Goal: Navigation & Orientation: Find specific page/section

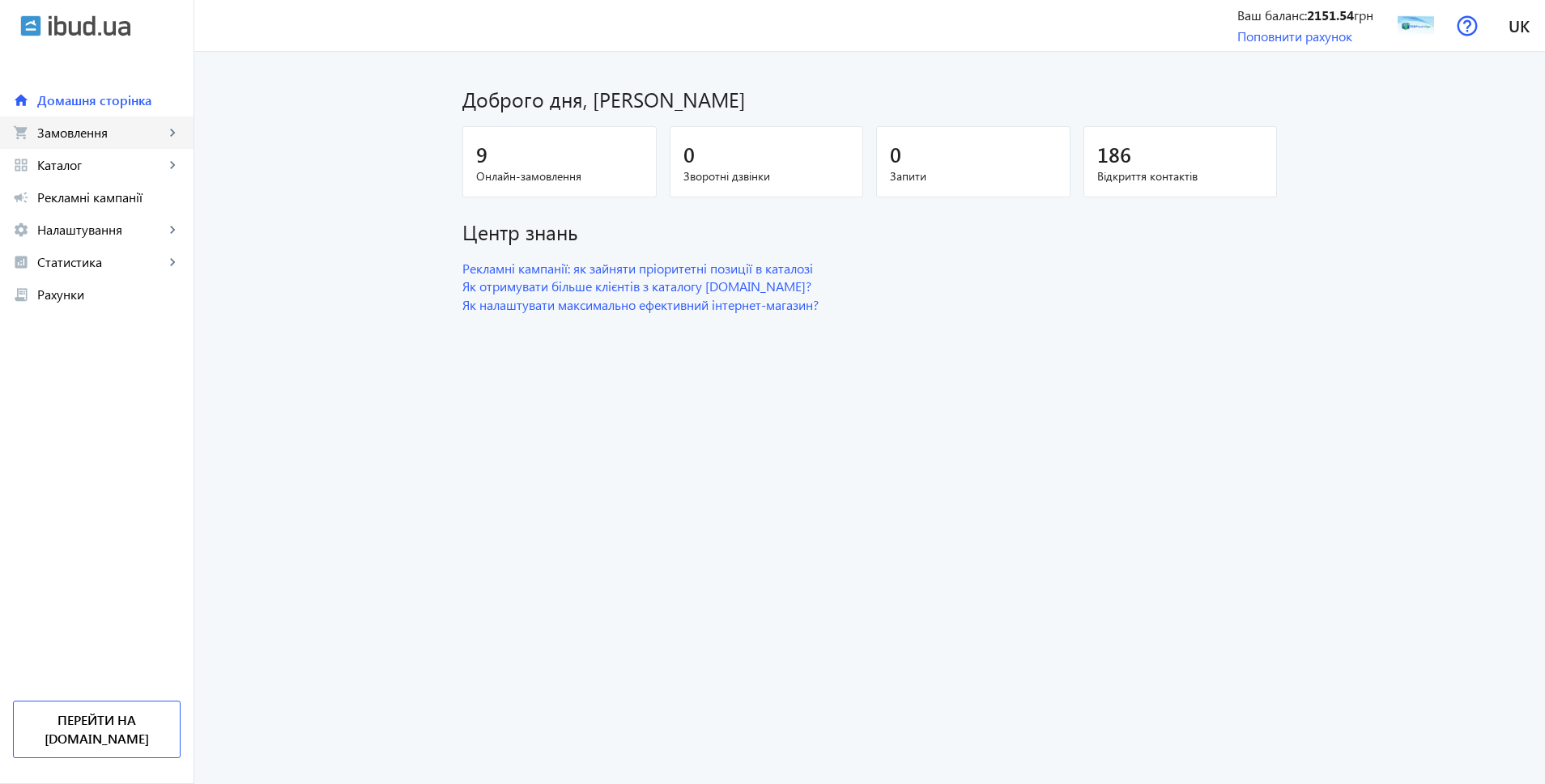
click at [122, 128] on span "Замовлення" at bounding box center [100, 132] width 127 height 16
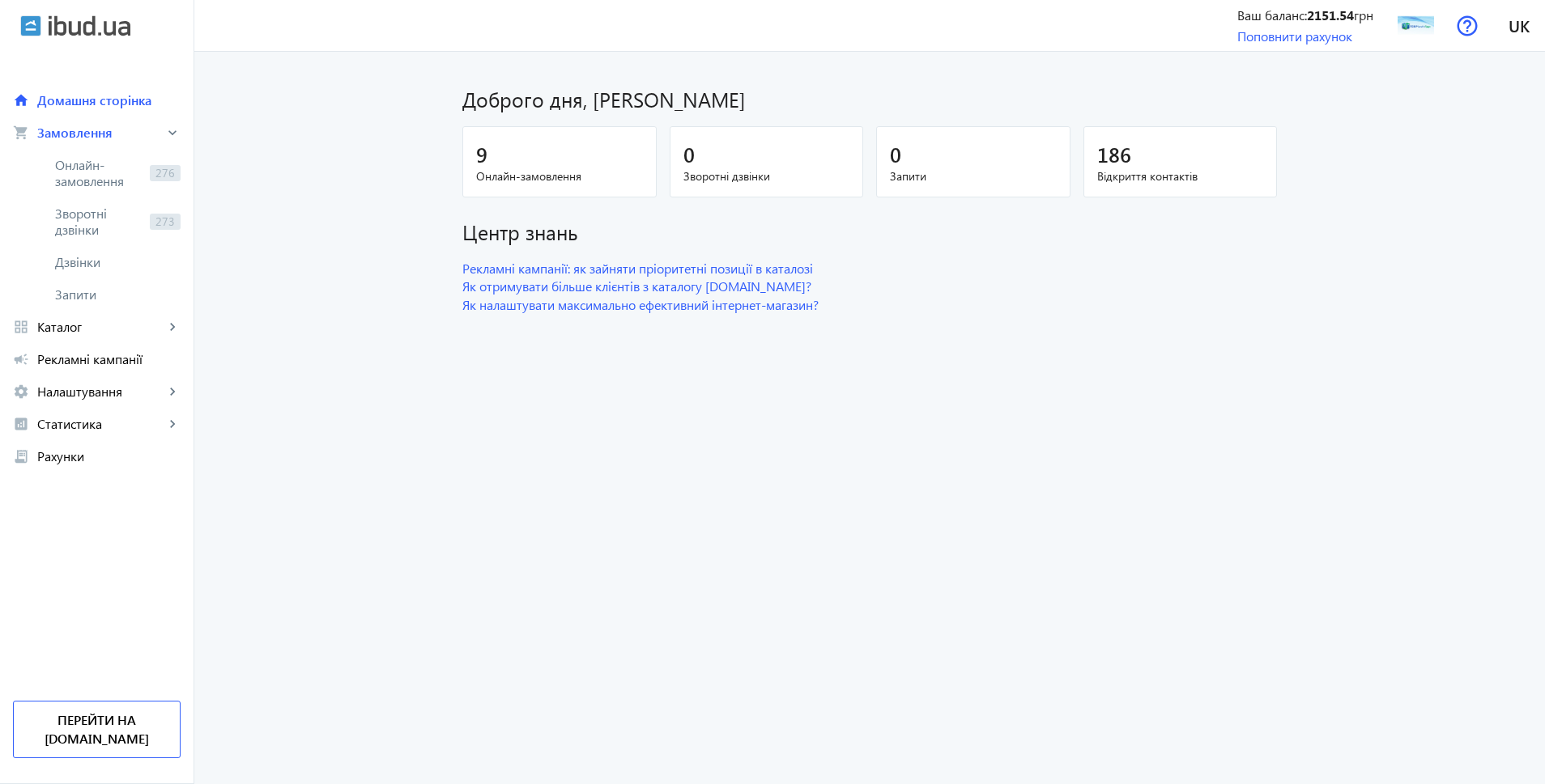
click at [538, 177] on span "Онлайн-замовлення" at bounding box center [559, 176] width 167 height 16
click at [108, 188] on span "Онлайн-замовлення" at bounding box center [99, 173] width 89 height 32
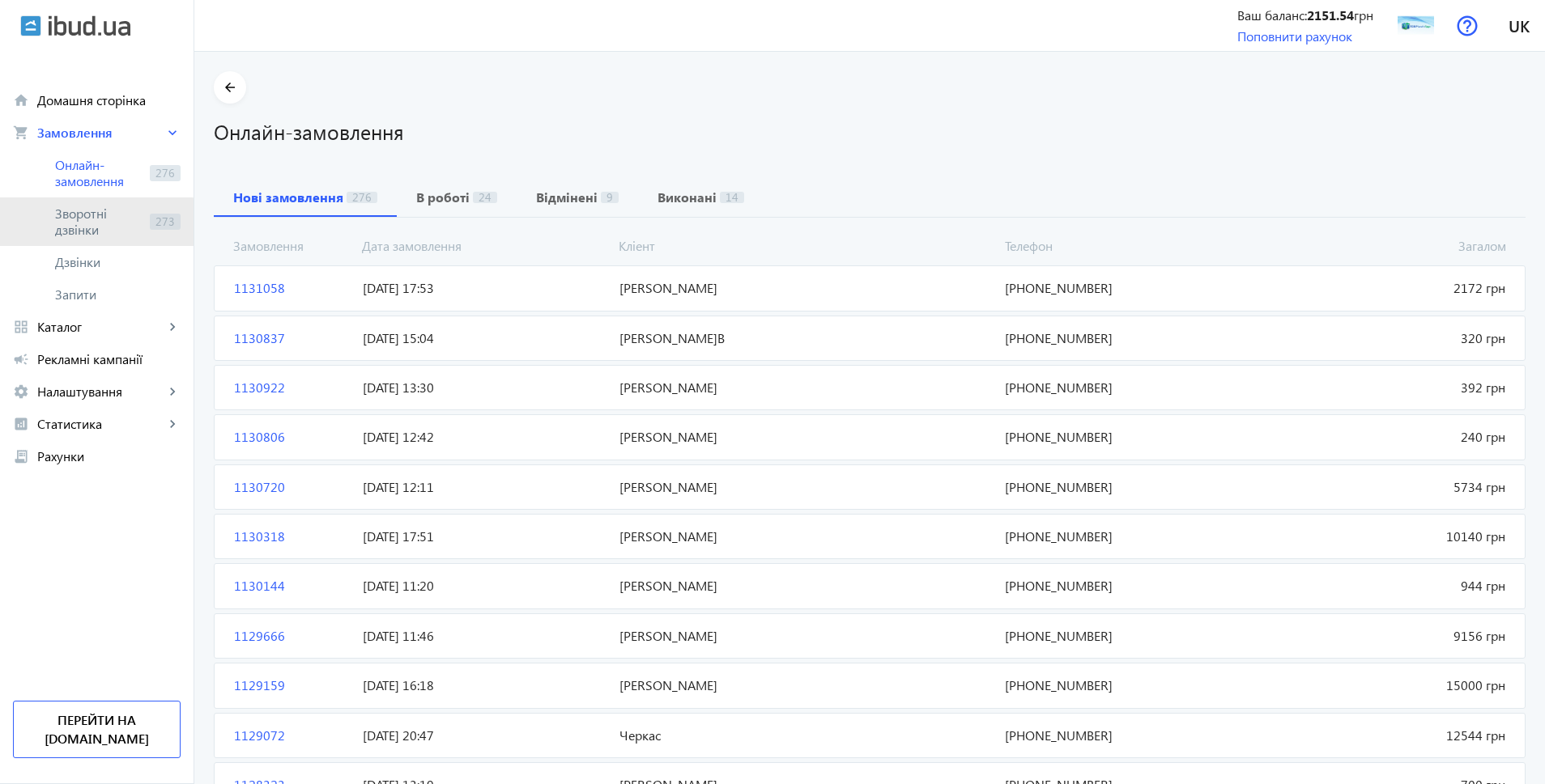
click at [79, 223] on span "Зворотні дзвінки" at bounding box center [99, 222] width 89 height 32
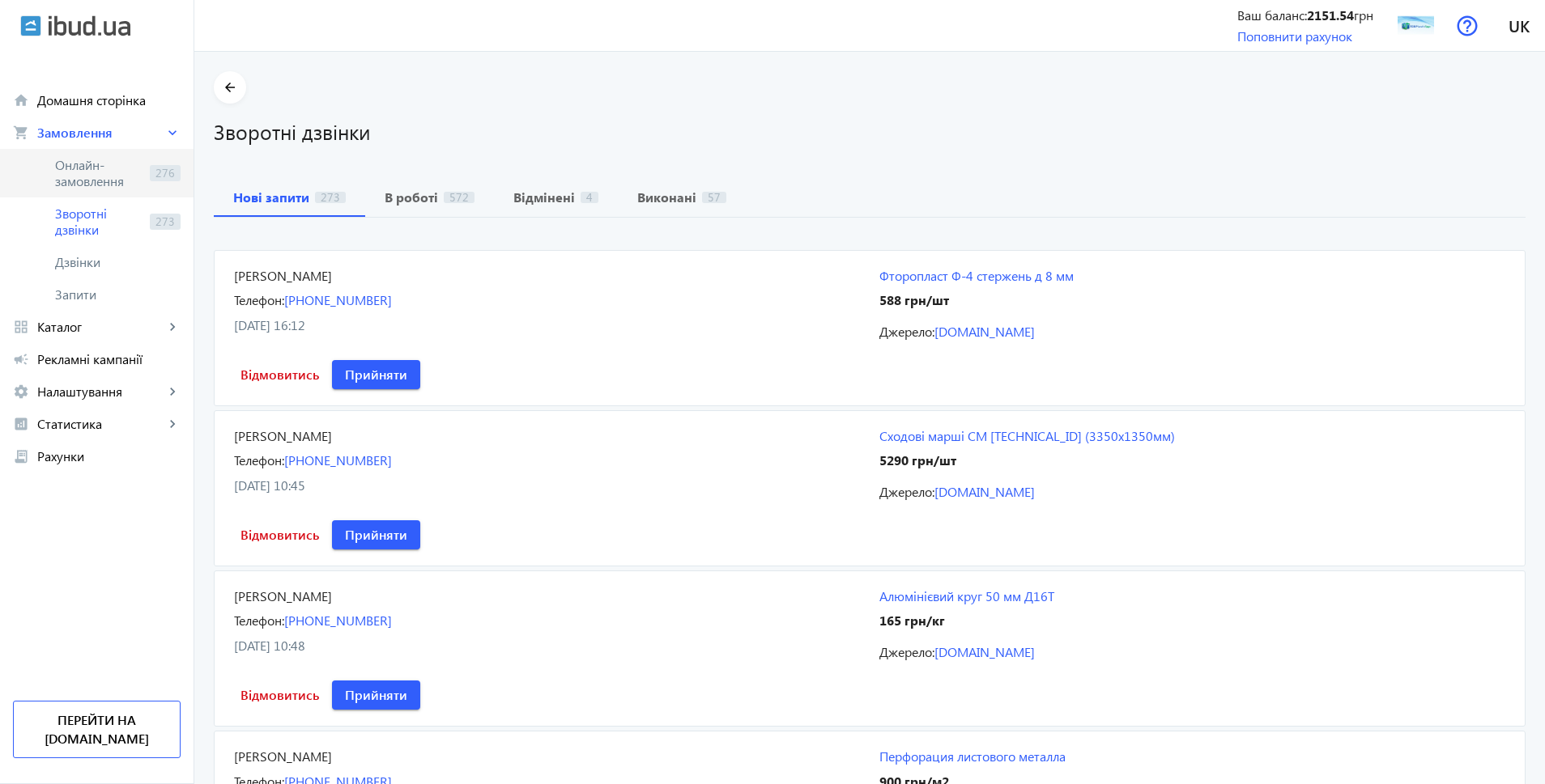
click at [72, 184] on span "Онлайн-замовлення" at bounding box center [99, 173] width 89 height 32
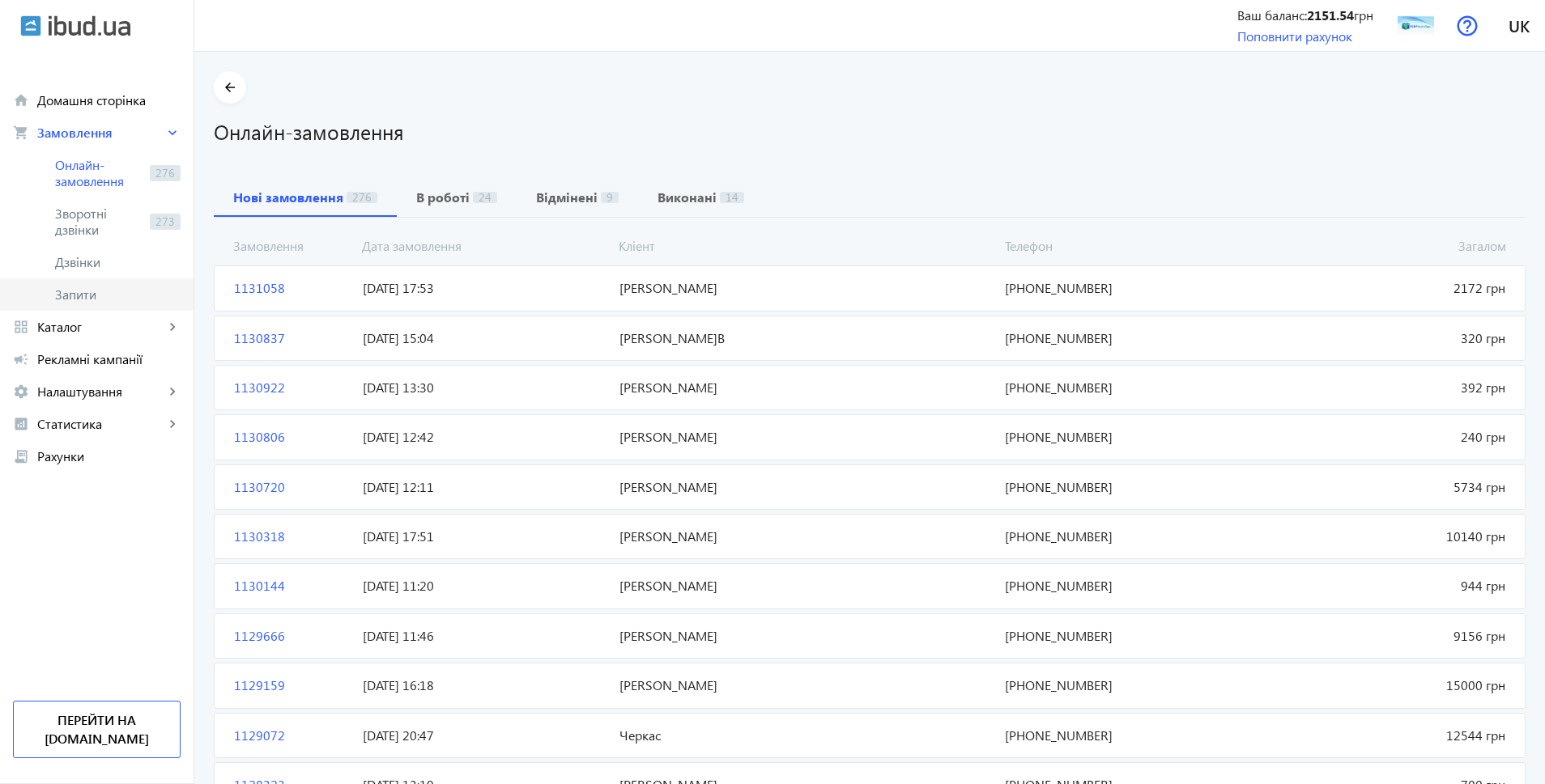
click at [89, 291] on span "Запити" at bounding box center [118, 294] width 126 height 16
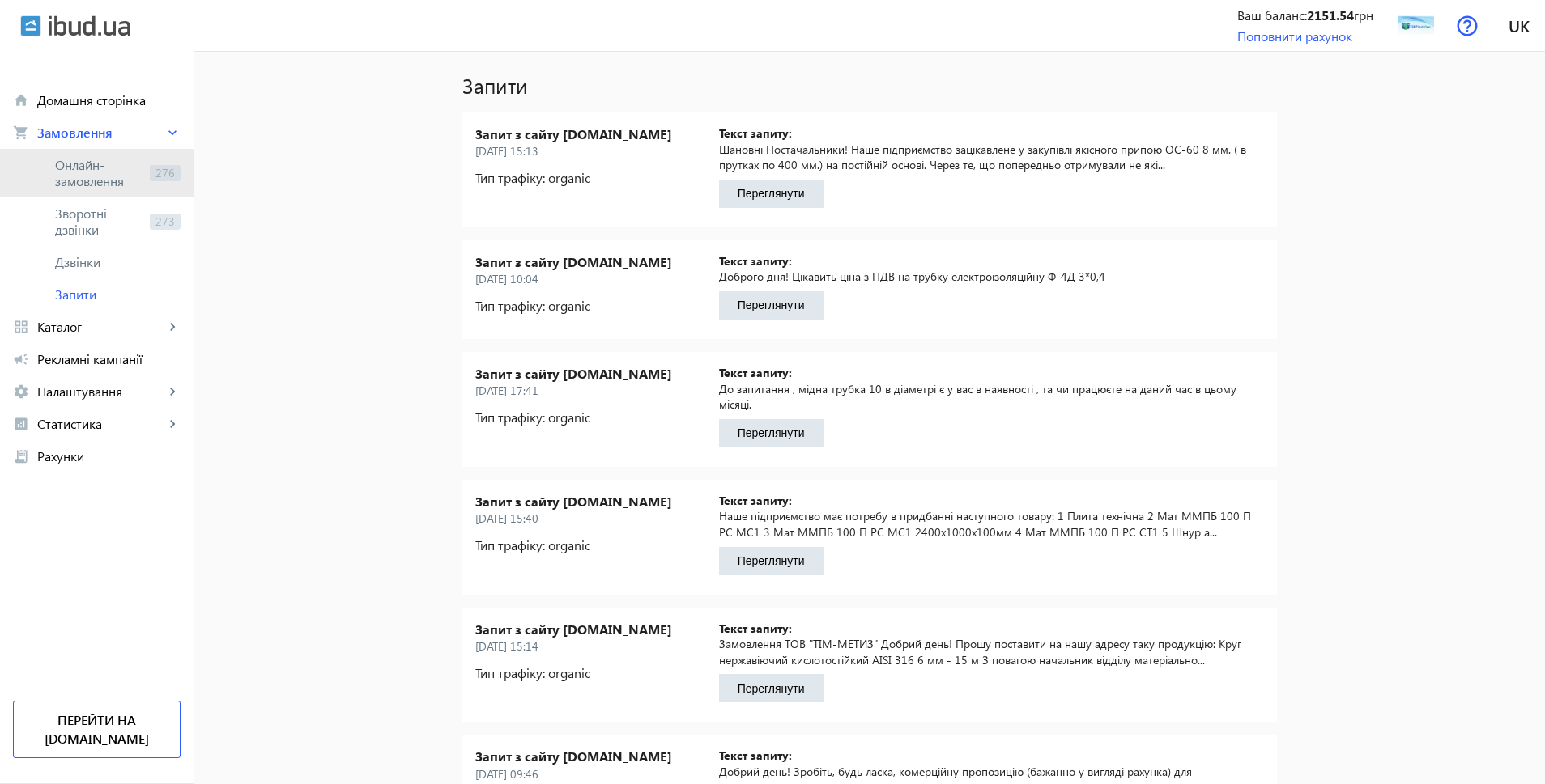
click at [93, 175] on span "Онлайн-замовлення" at bounding box center [99, 173] width 89 height 32
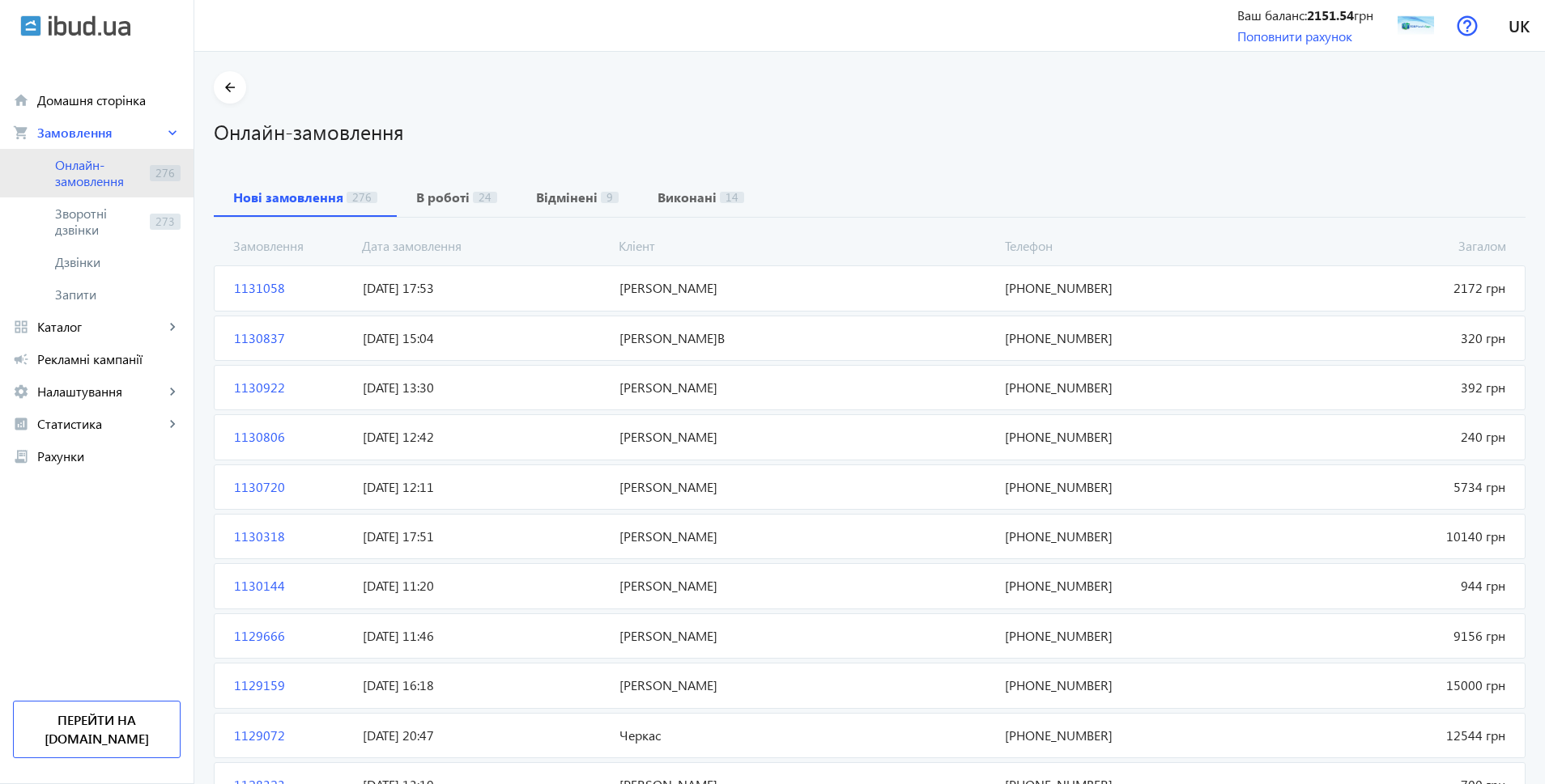
click at [95, 172] on span "Онлайн-замовлення" at bounding box center [99, 173] width 89 height 32
drag, startPoint x: 455, startPoint y: 209, endPoint x: 501, endPoint y: 206, distance: 46.1
click at [459, 207] on span "В роботі 24" at bounding box center [457, 197] width 81 height 39
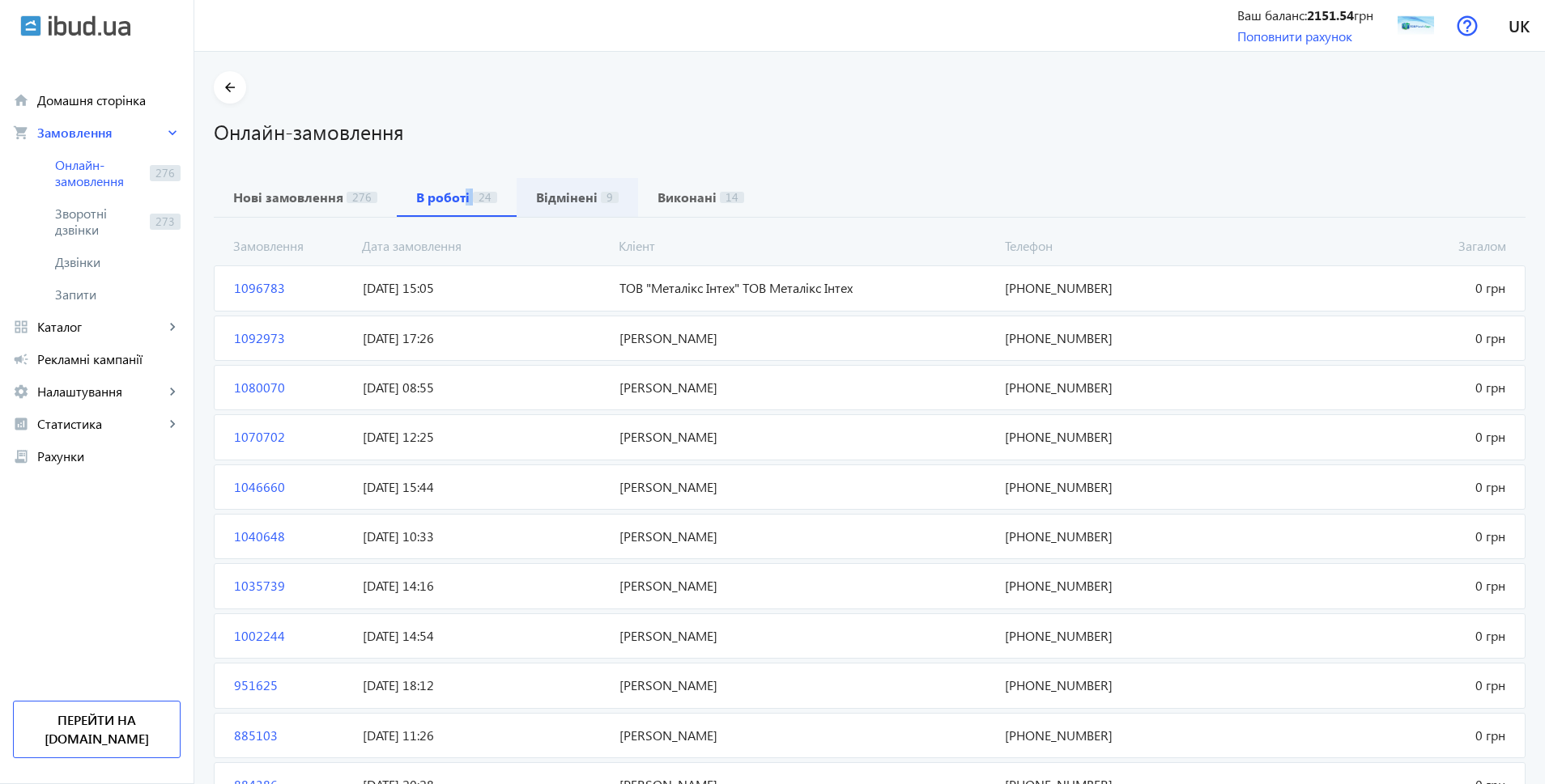
click at [546, 203] on b "Відмінені" at bounding box center [566, 197] width 62 height 13
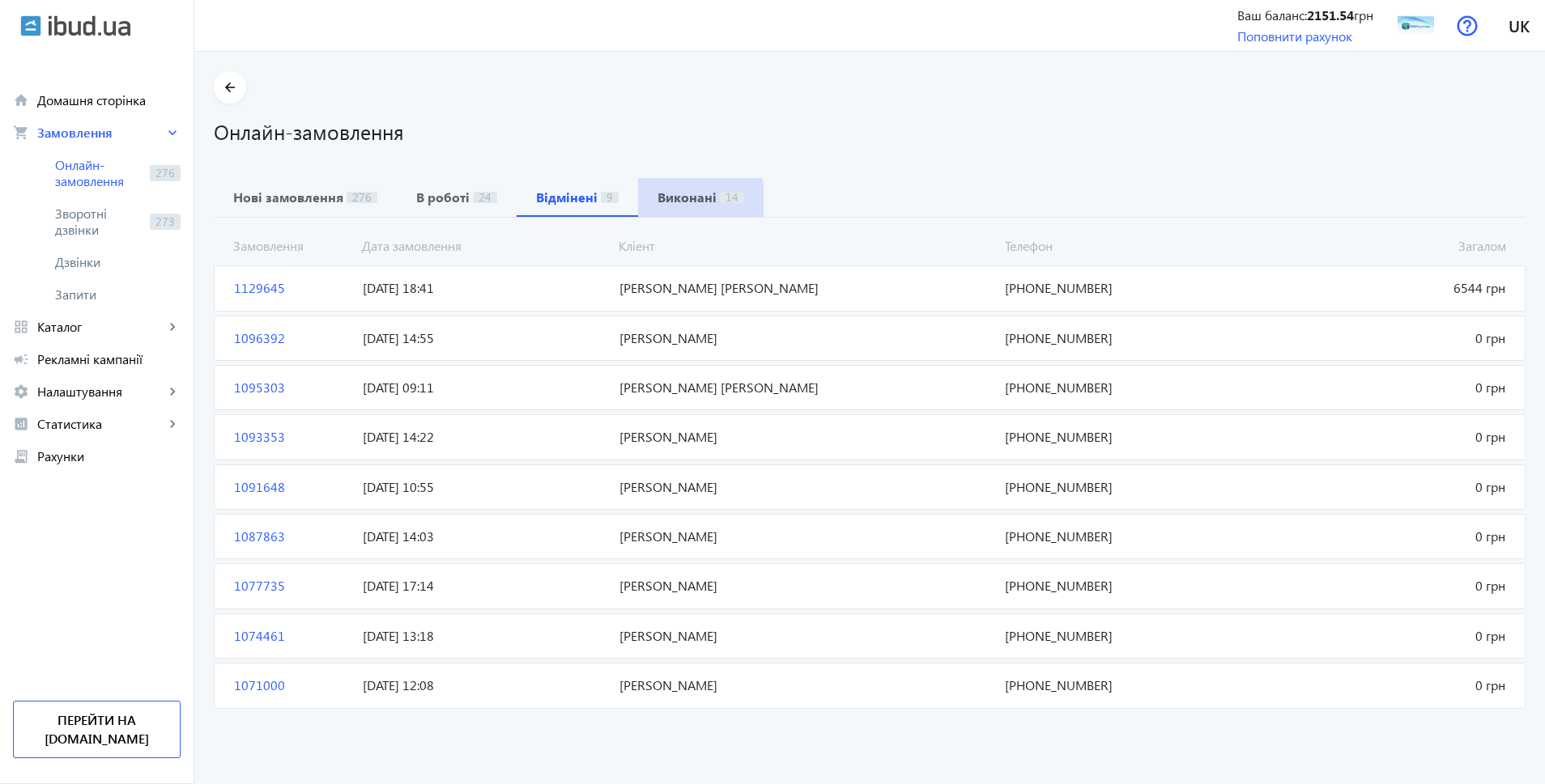
click at [667, 201] on b "Виконані" at bounding box center [687, 197] width 59 height 13
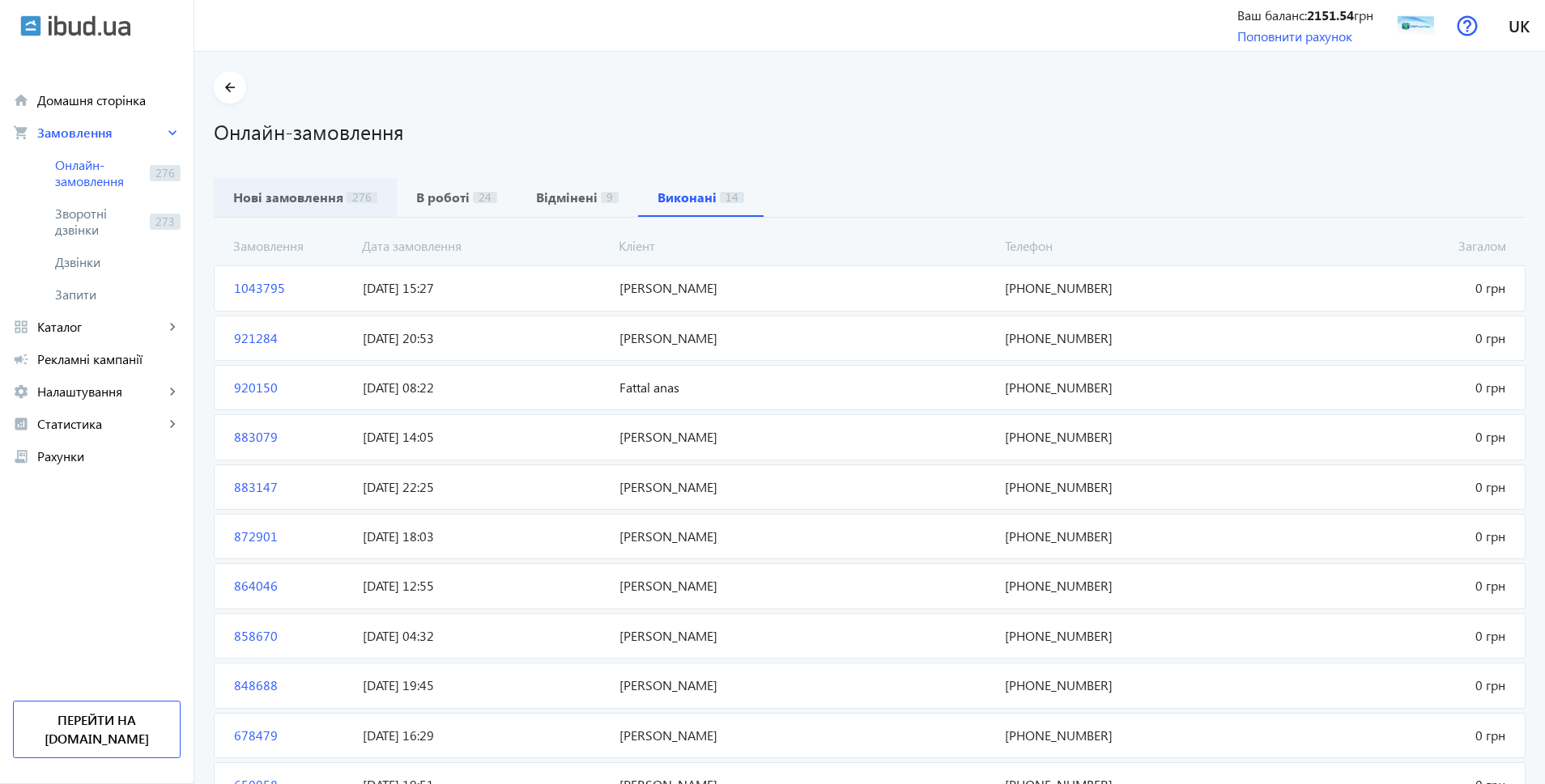
click at [341, 216] on mat-tab-group "Нові замовлення 276 В роботі 24 Відмінені 9 Виконані 14 Замовлення Кліент Загал…" at bounding box center [869, 570] width 1311 height 783
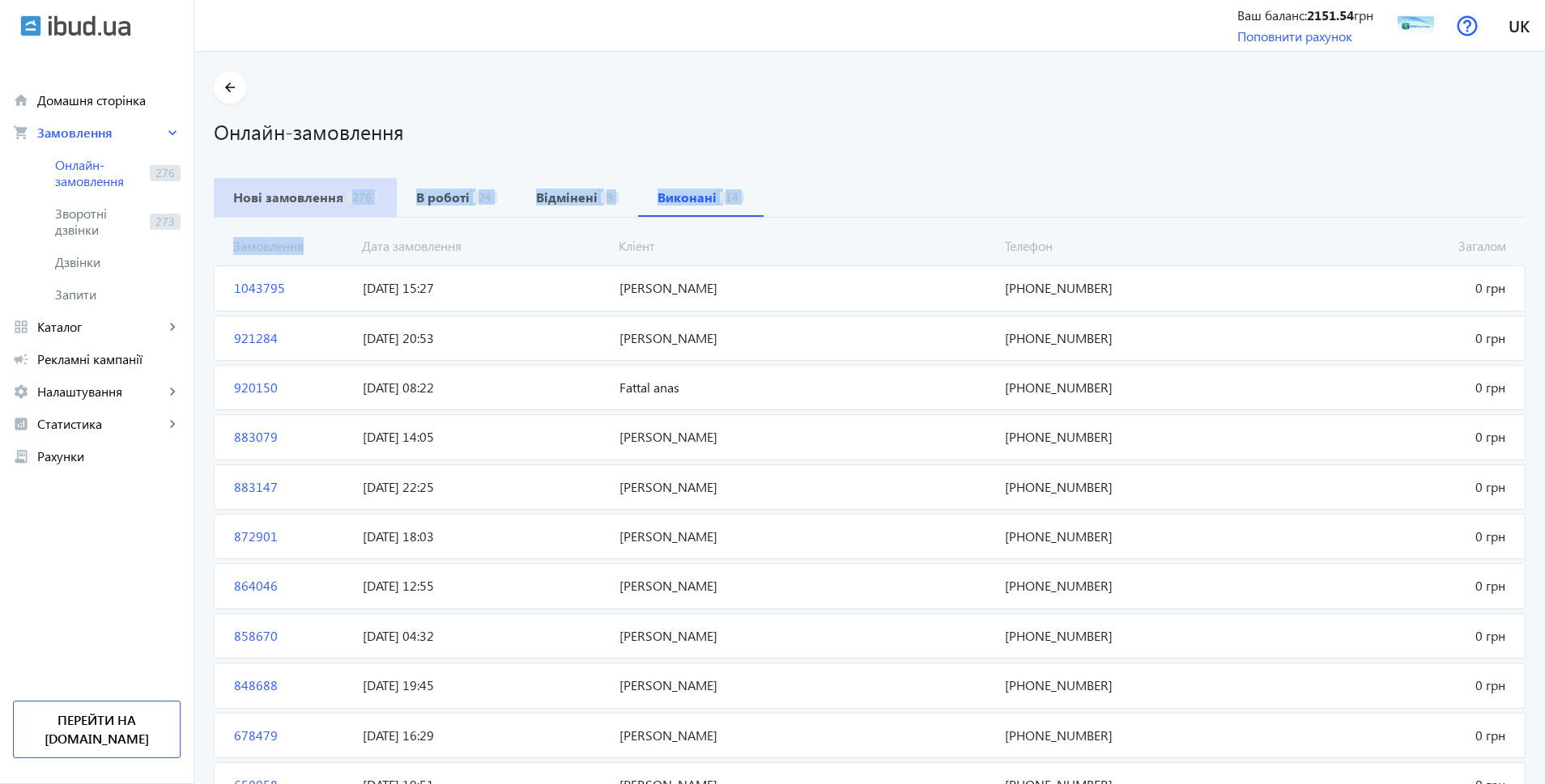
click at [325, 194] on b "Нові замовлення" at bounding box center [289, 197] width 111 height 13
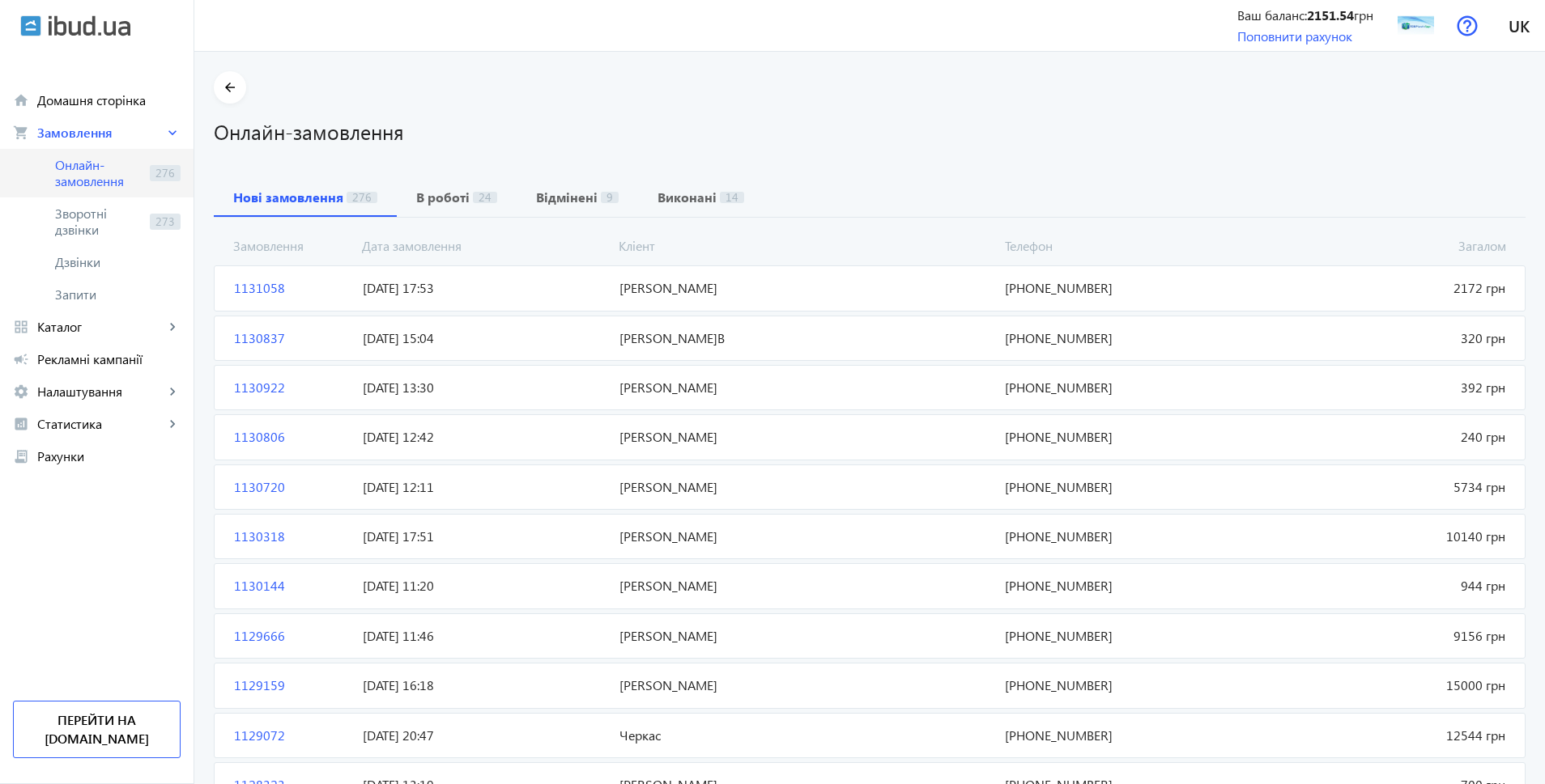
click at [123, 175] on span "Онлайн-замовлення" at bounding box center [99, 173] width 89 height 32
click at [94, 231] on span "Зворотні дзвінки" at bounding box center [99, 222] width 89 height 32
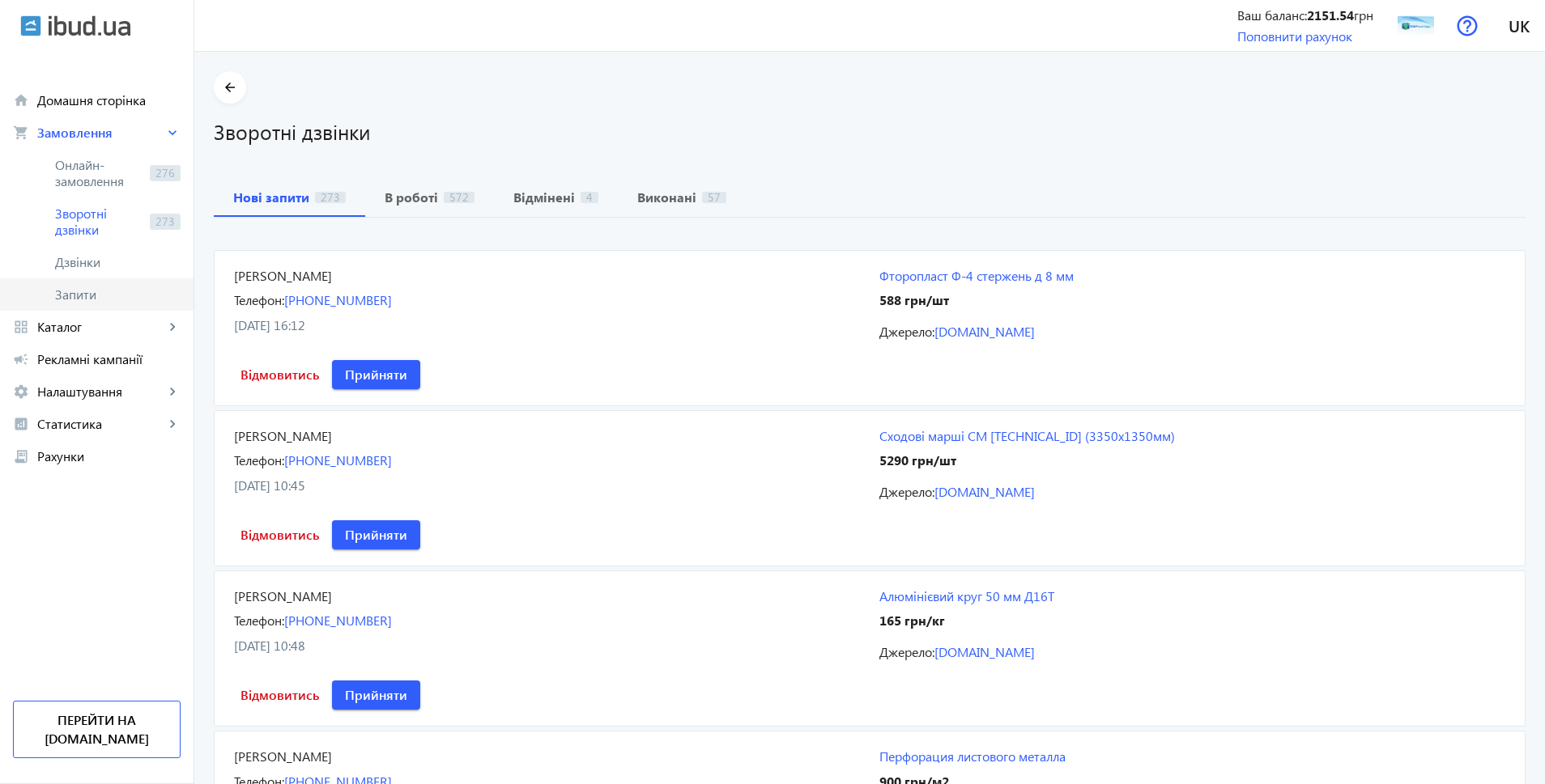
click at [74, 291] on span "Запити" at bounding box center [118, 294] width 126 height 16
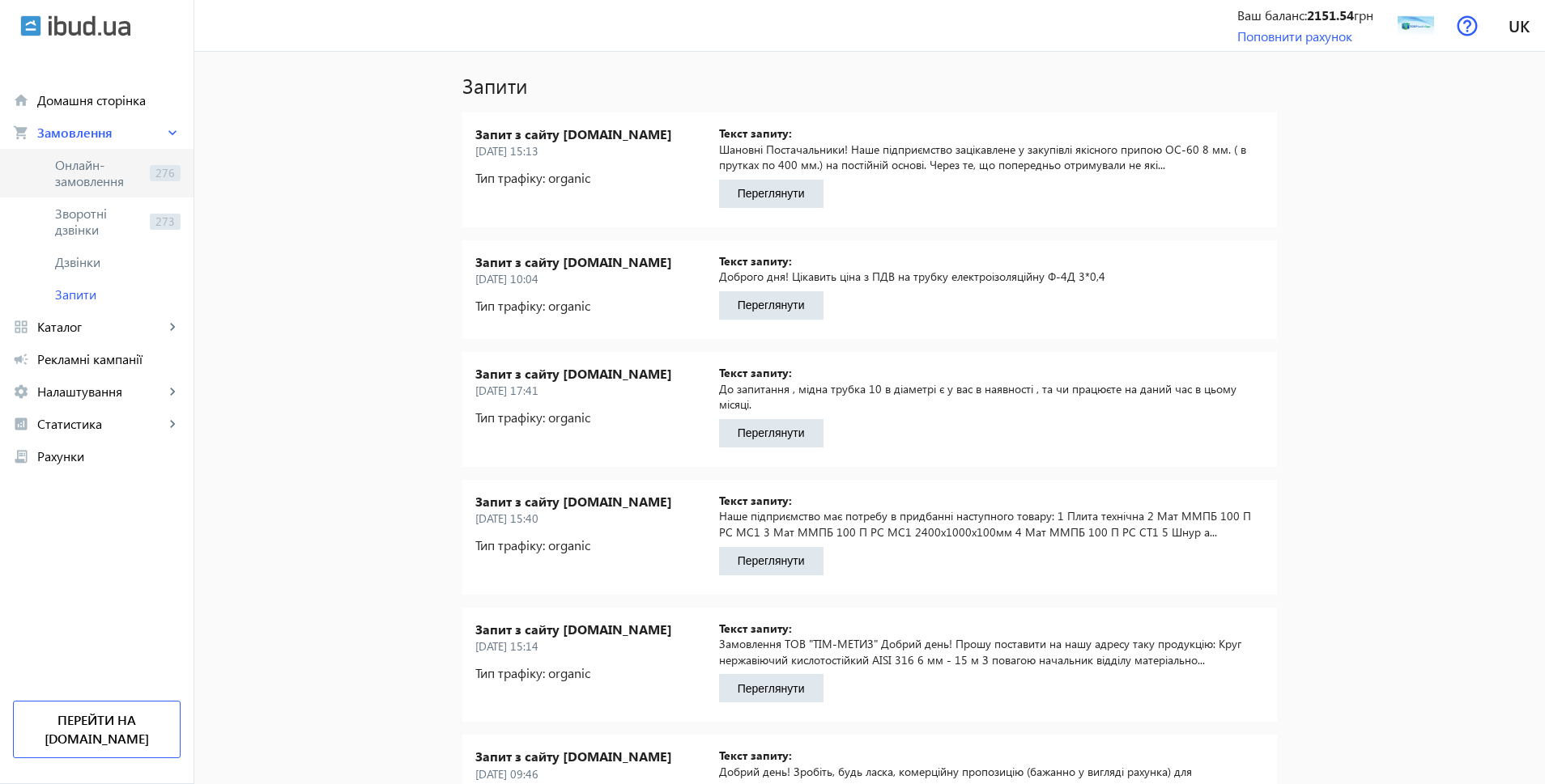
click at [72, 159] on span "Онлайн-замовлення" at bounding box center [99, 173] width 89 height 32
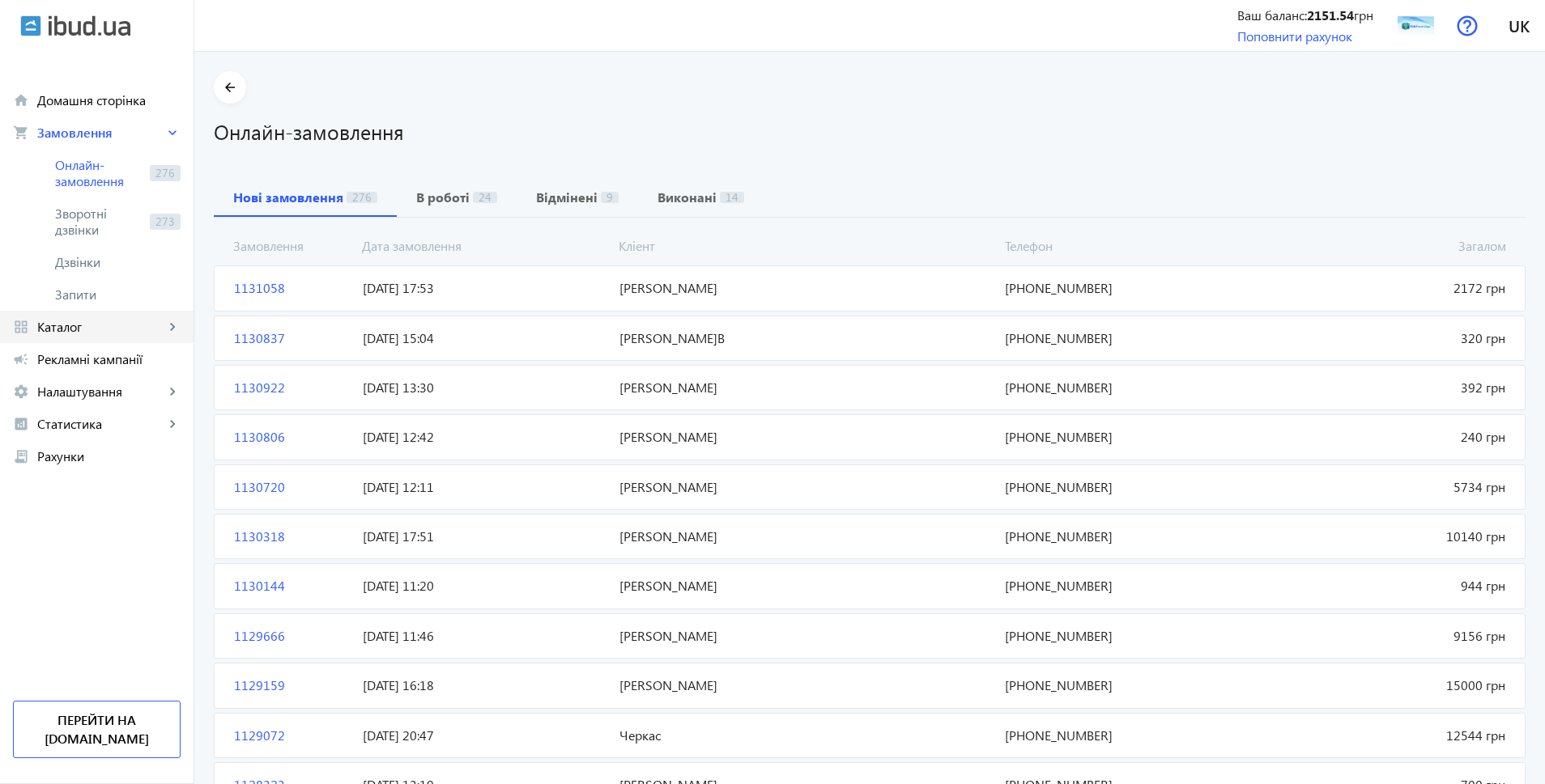
click at [119, 331] on span "Каталог" at bounding box center [100, 327] width 127 height 16
